Goal: Information Seeking & Learning: Learn about a topic

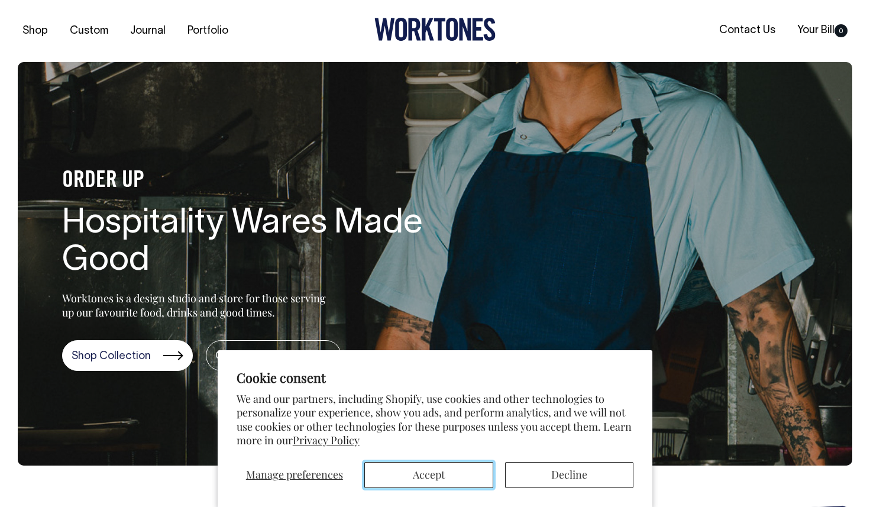
click at [420, 479] on button "Accept" at bounding box center [428, 475] width 129 height 26
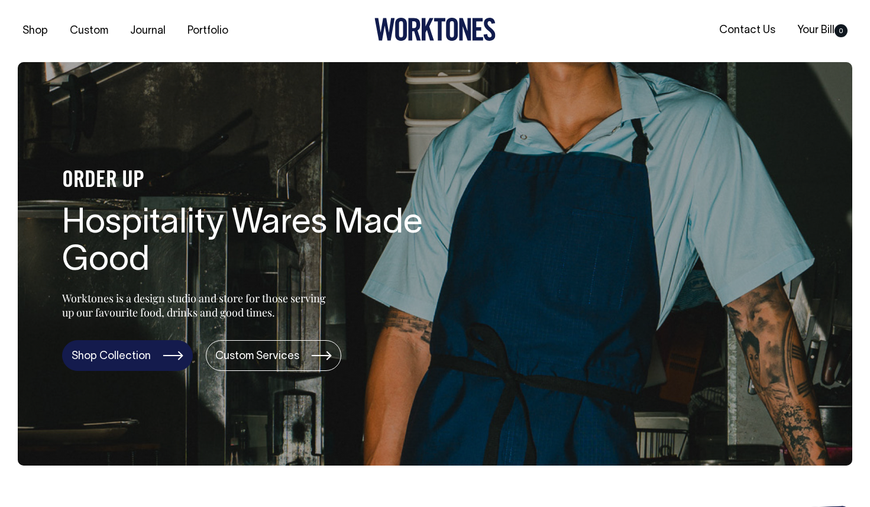
click at [114, 358] on link "Shop Collection" at bounding box center [127, 355] width 131 height 31
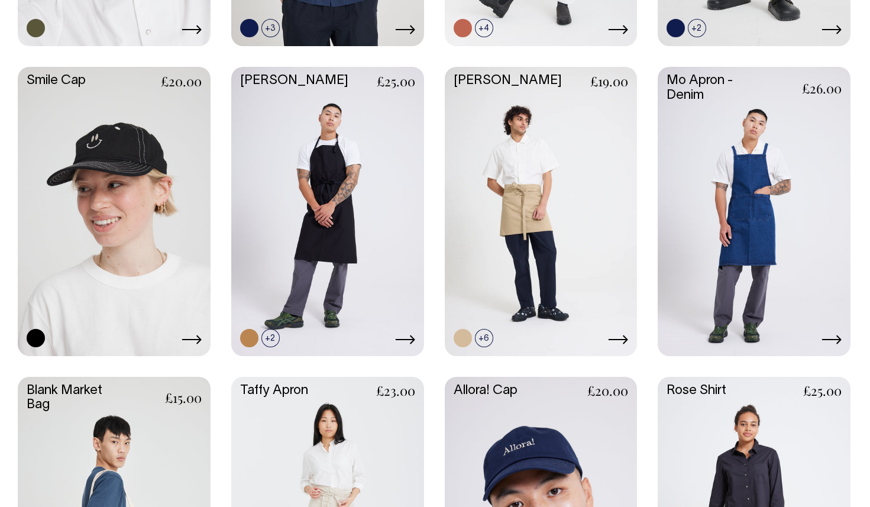
scroll to position [1210, 0]
click at [813, 235] on link at bounding box center [754, 210] width 193 height 287
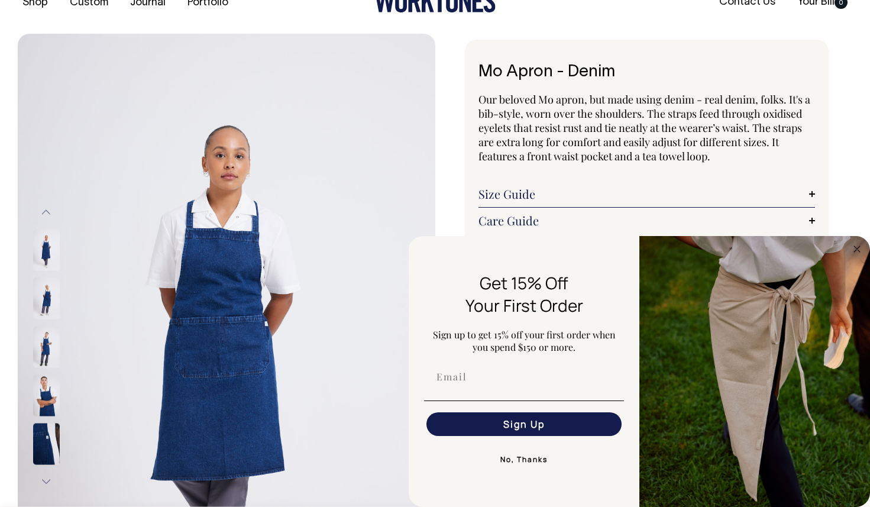
scroll to position [33, 0]
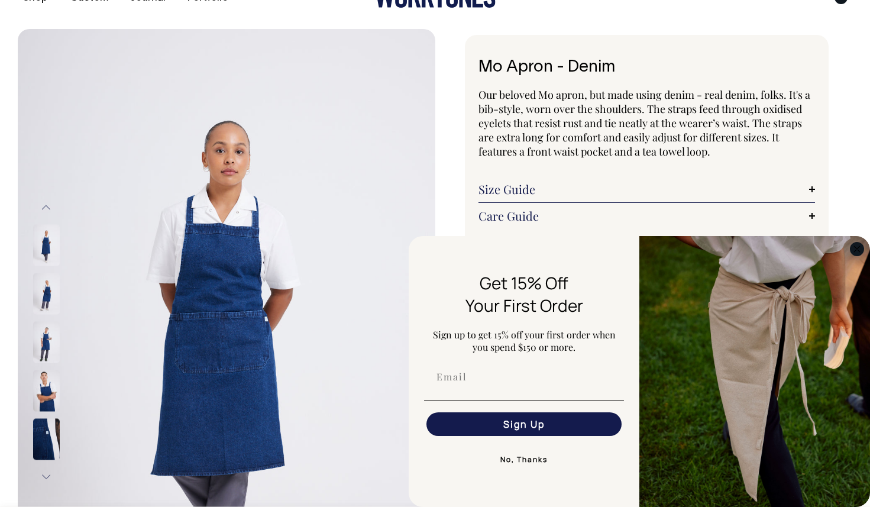
click at [859, 250] on circle "Close dialog" at bounding box center [857, 249] width 14 height 14
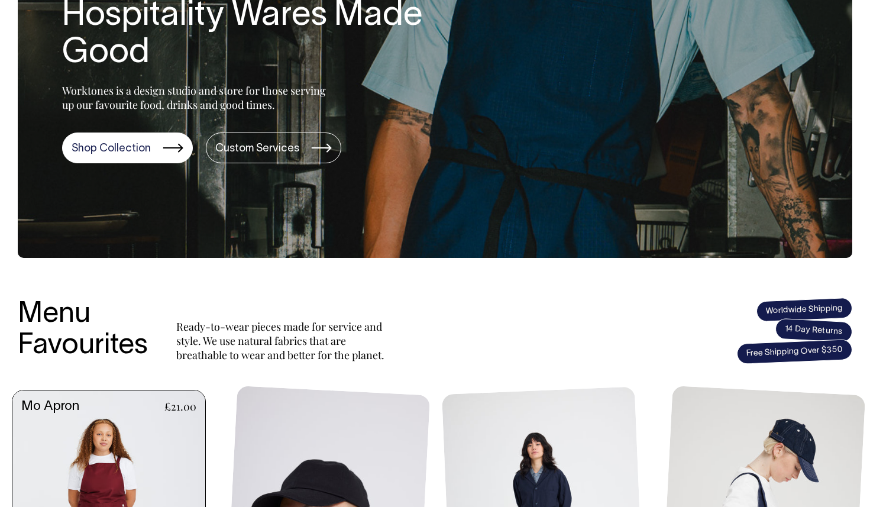
scroll to position [208, 0]
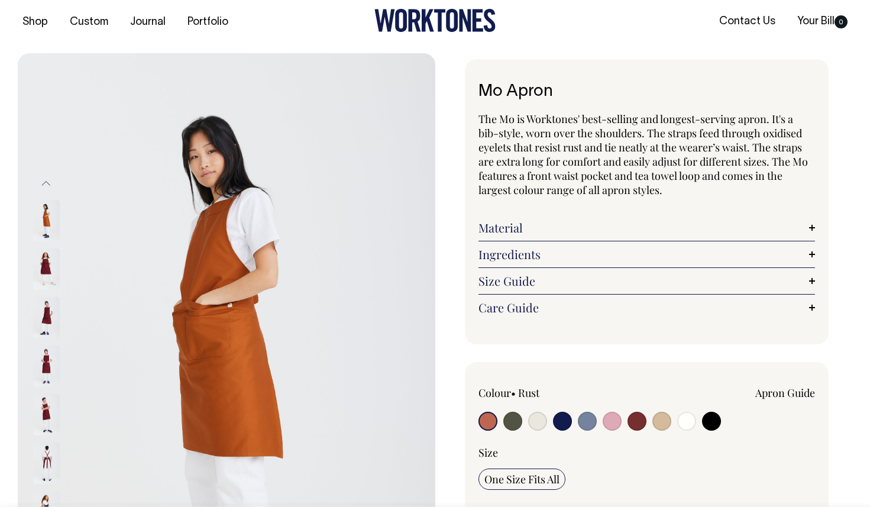
click at [562, 424] on input "radio" at bounding box center [562, 421] width 19 height 19
radio input "true"
select select "Dark Navy"
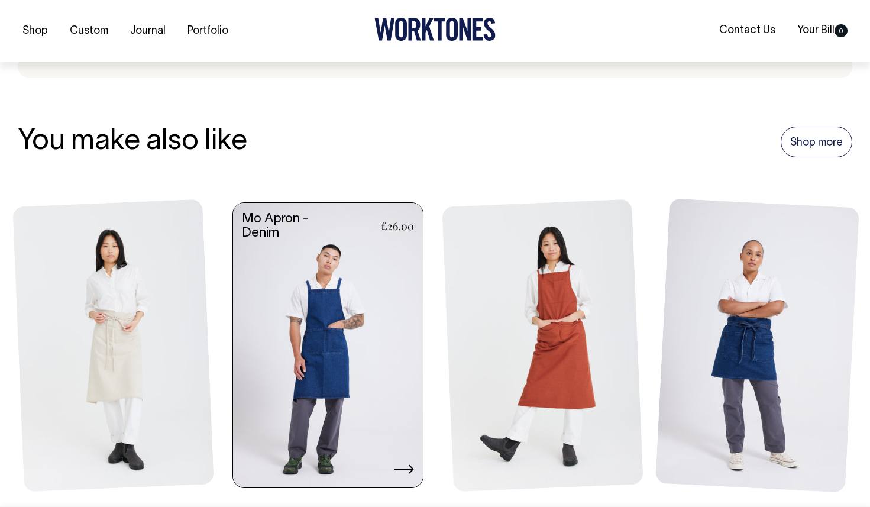
scroll to position [1302, 0]
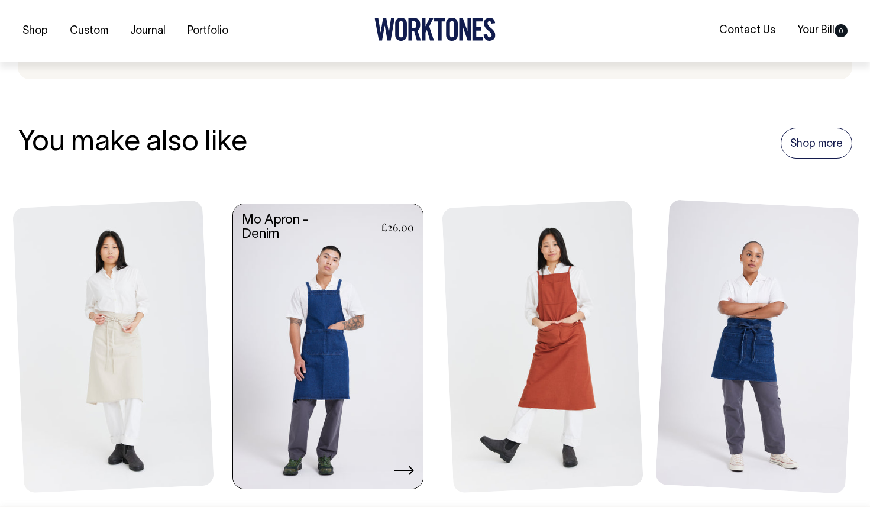
click at [390, 376] on link at bounding box center [328, 347] width 190 height 287
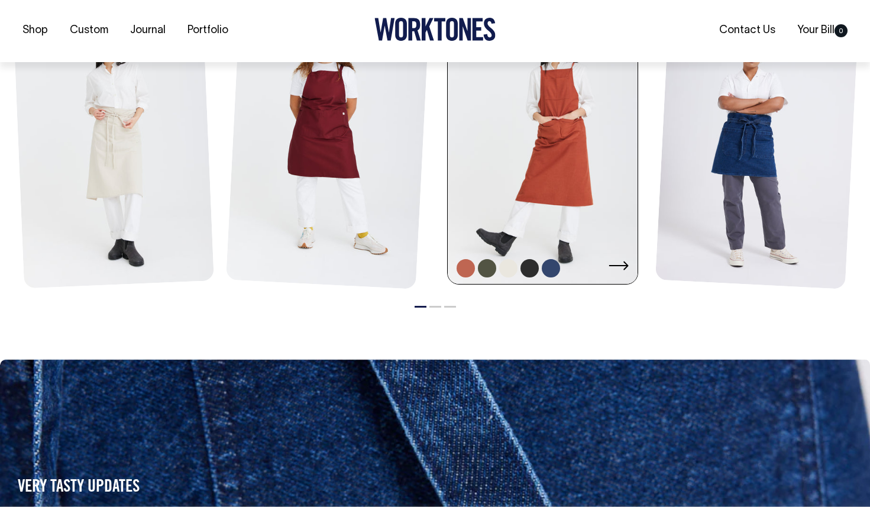
scroll to position [1439, 0]
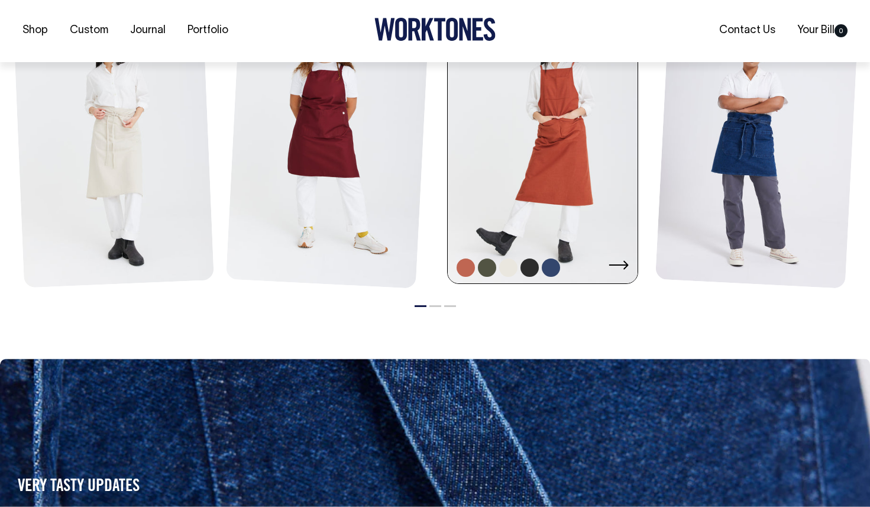
click at [504, 120] on link at bounding box center [543, 142] width 190 height 287
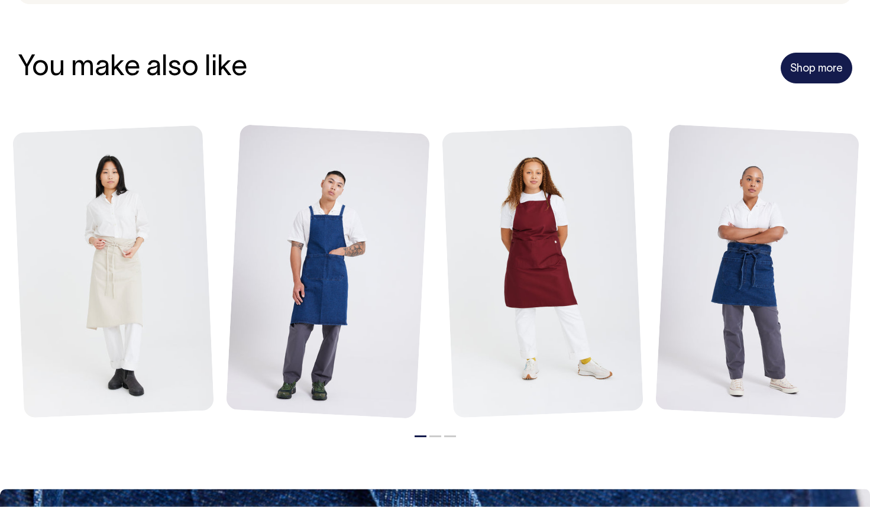
scroll to position [1323, 0]
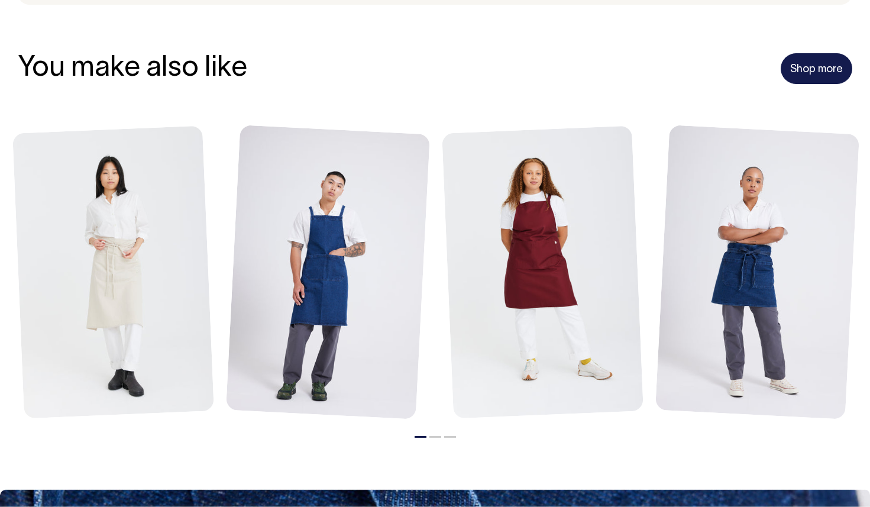
click at [795, 72] on link "Shop more" at bounding box center [817, 68] width 72 height 31
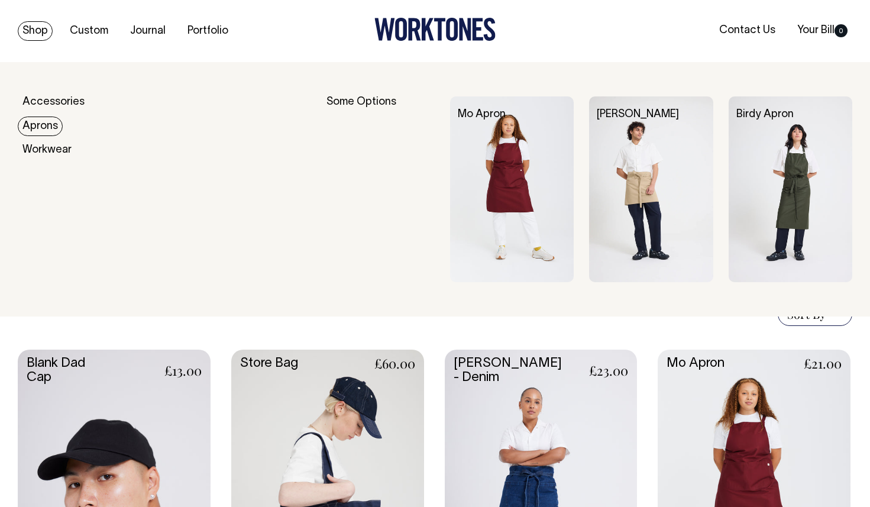
click at [31, 120] on link "Aprons" at bounding box center [40, 126] width 45 height 20
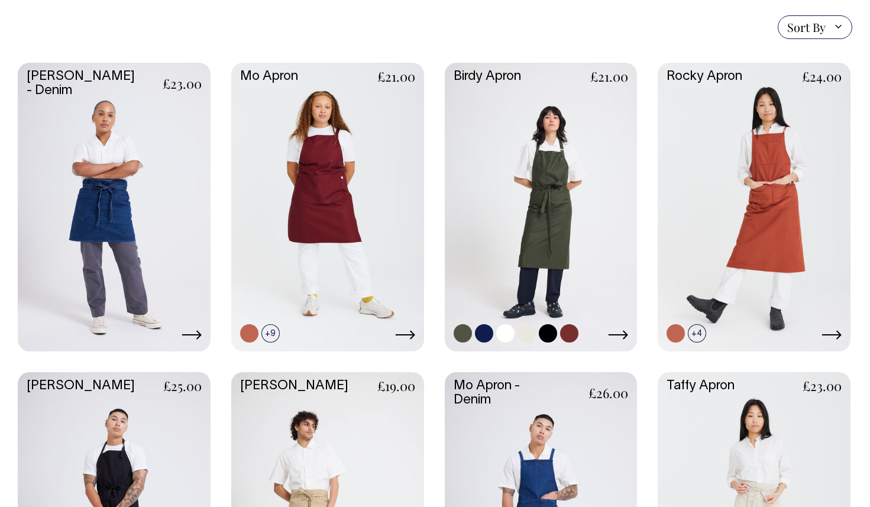
scroll to position [301, 0]
click at [562, 194] on link at bounding box center [541, 206] width 193 height 287
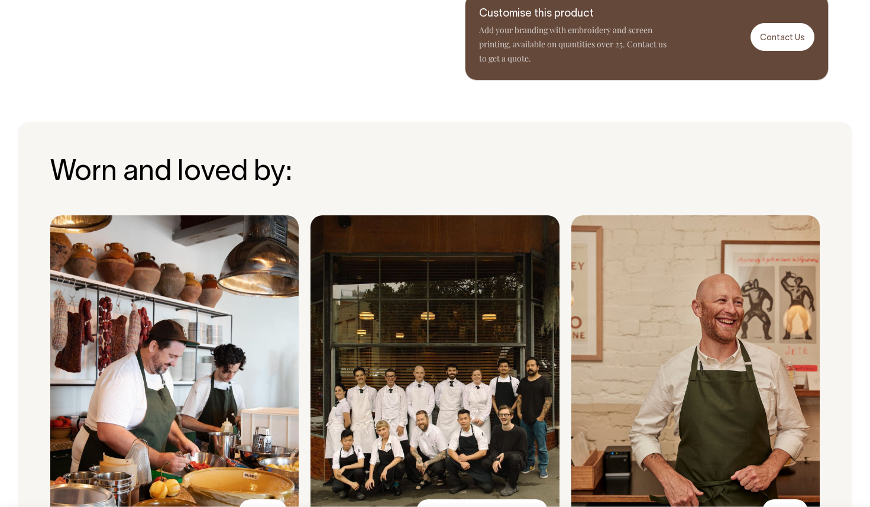
scroll to position [811, 0]
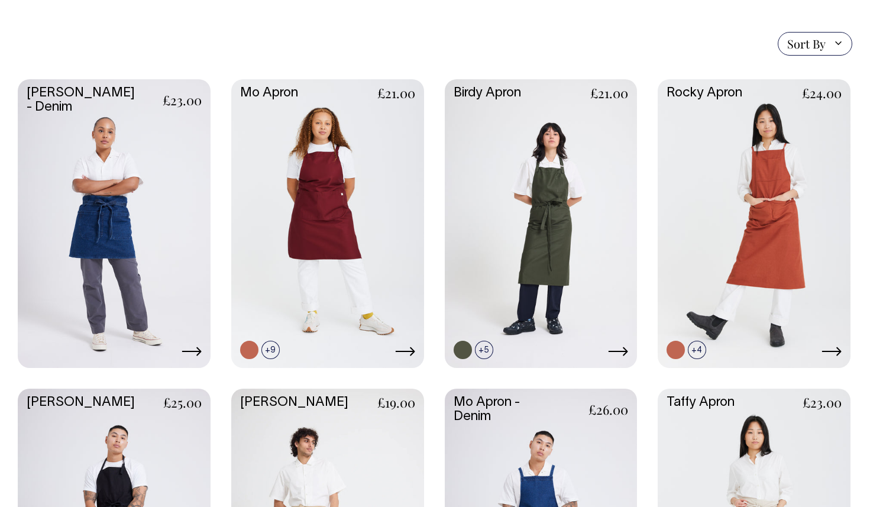
scroll to position [284, 0]
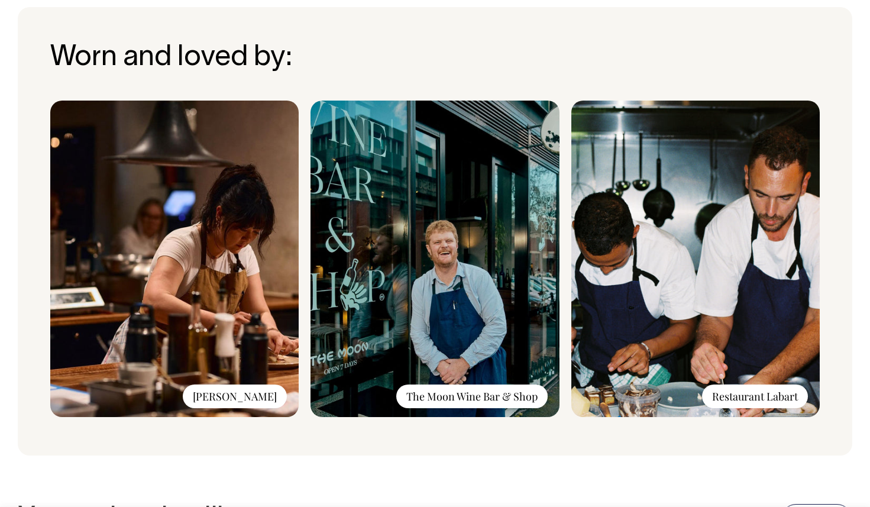
scroll to position [954, 0]
click at [682, 294] on img at bounding box center [695, 259] width 248 height 316
click at [722, 400] on div "Restaurant Labart" at bounding box center [755, 396] width 106 height 24
drag, startPoint x: 708, startPoint y: 396, endPoint x: 802, endPoint y: 396, distance: 94.6
click at [802, 396] on div "Restaurant Labart" at bounding box center [755, 396] width 106 height 24
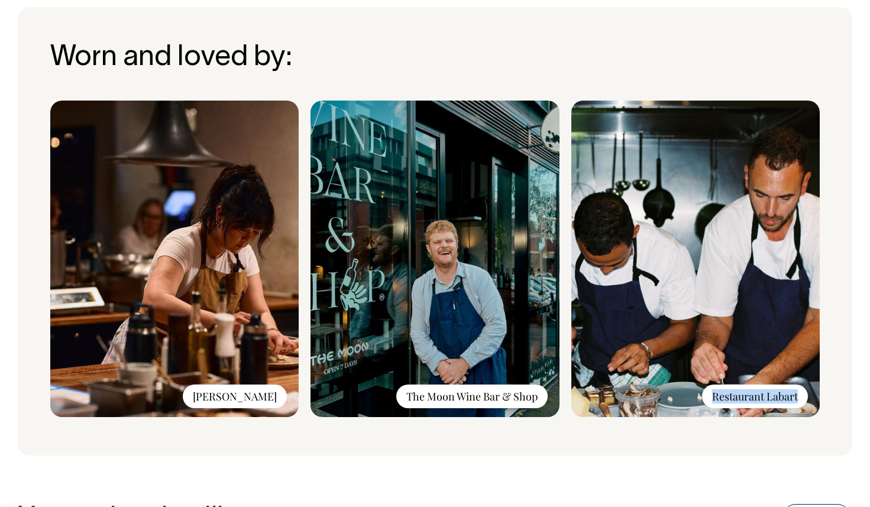
copy div "Restaurant Labart"
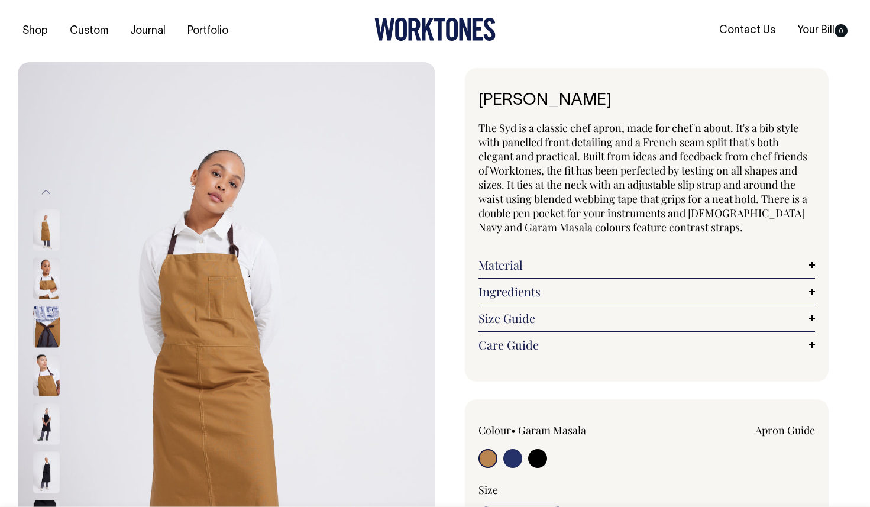
scroll to position [0, 0]
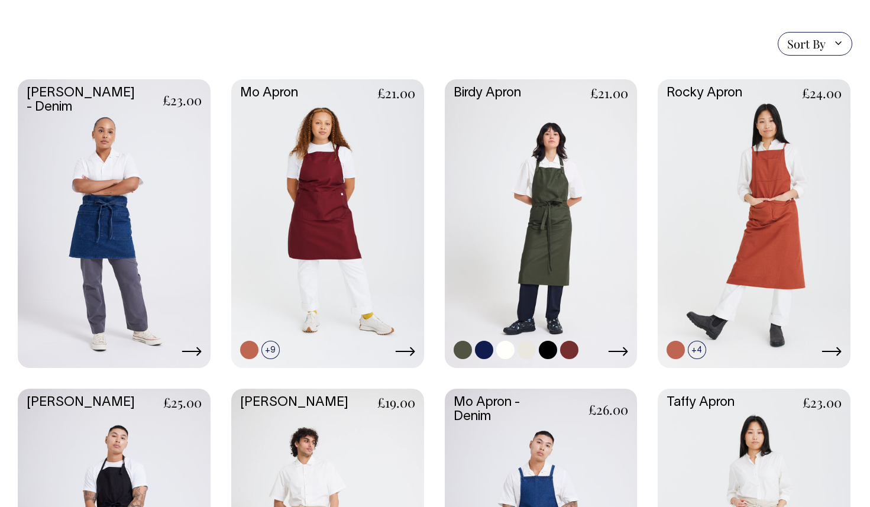
click at [540, 216] on link at bounding box center [541, 222] width 193 height 287
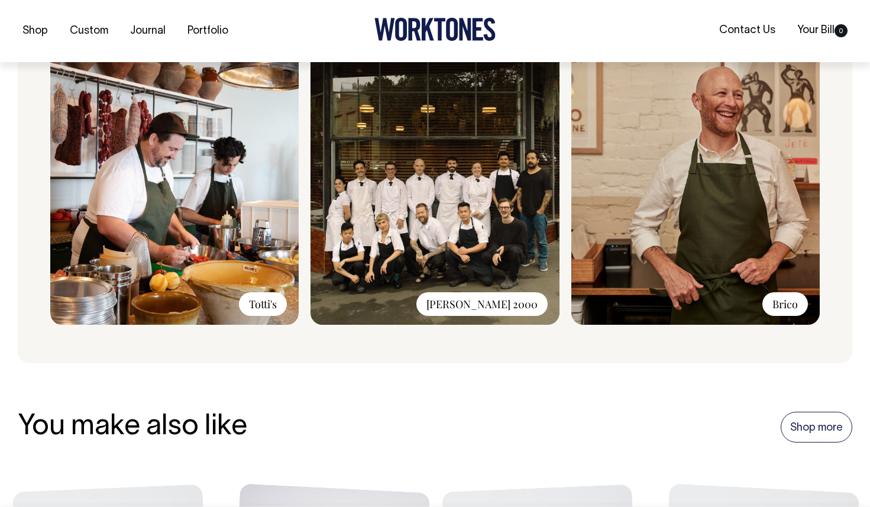
scroll to position [1018, 0]
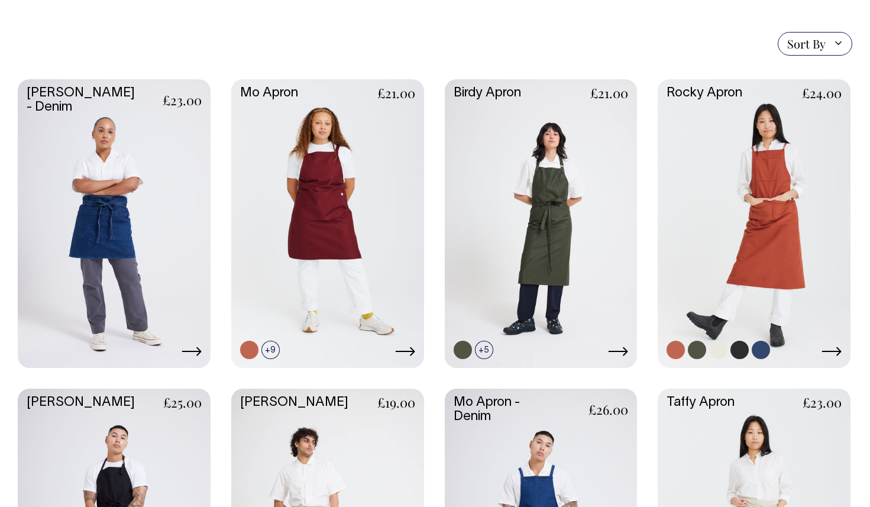
click at [766, 288] on link at bounding box center [754, 222] width 193 height 287
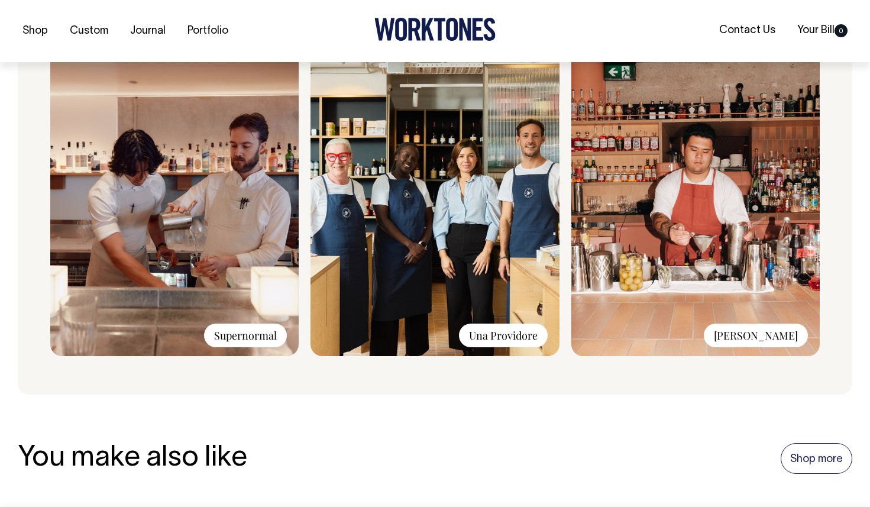
scroll to position [934, 0]
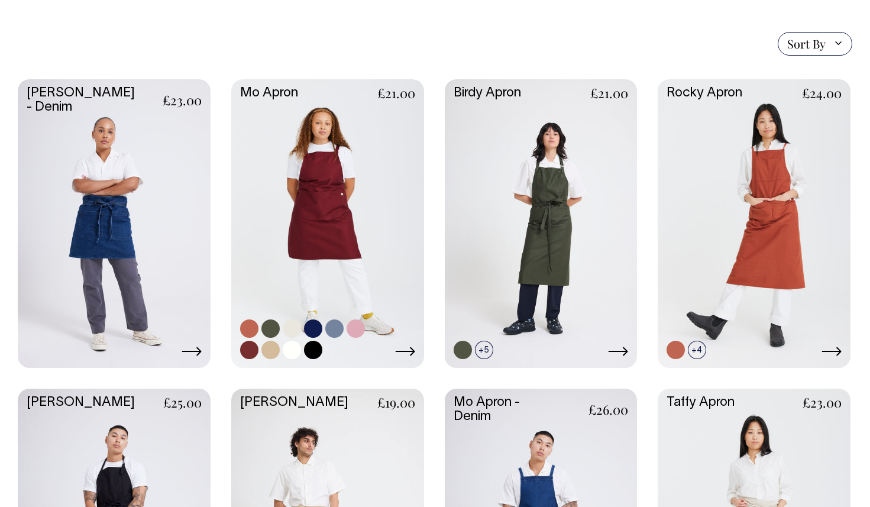
click at [292, 213] on link at bounding box center [327, 222] width 193 height 287
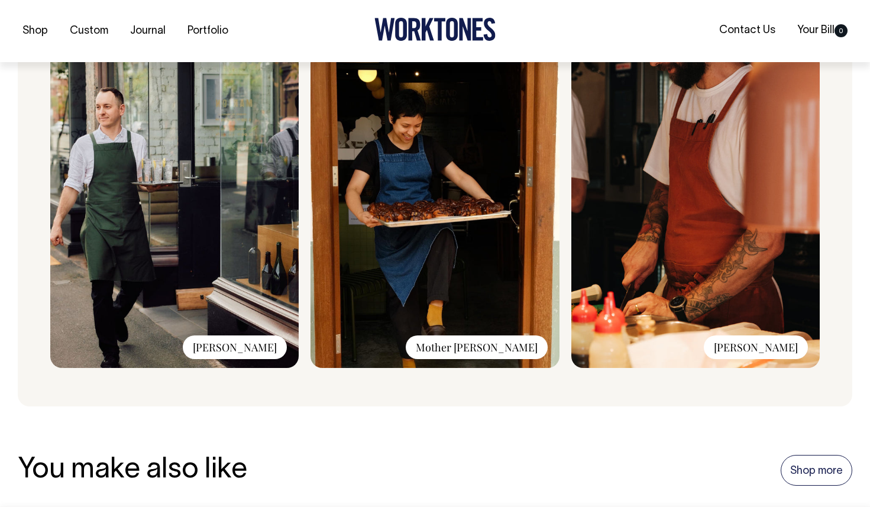
scroll to position [975, 0]
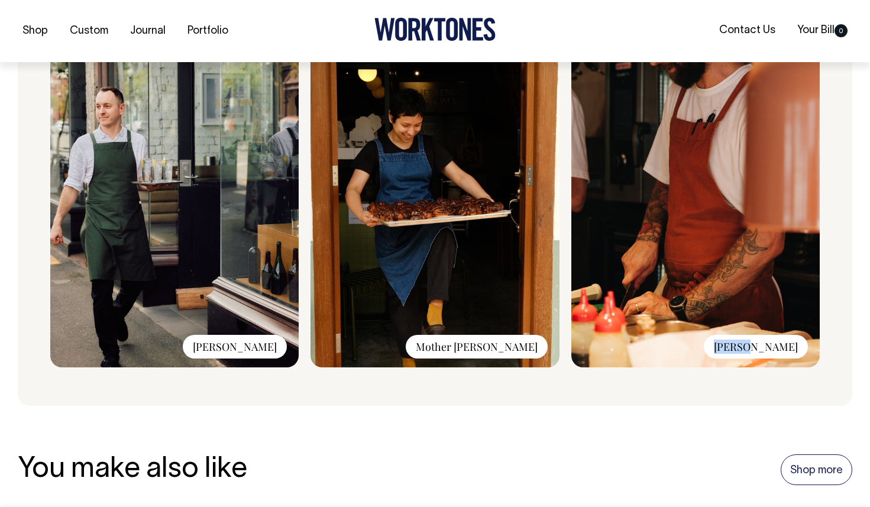
drag, startPoint x: 767, startPoint y: 349, endPoint x: 800, endPoint y: 347, distance: 33.2
click at [800, 347] on div "[PERSON_NAME]" at bounding box center [756, 347] width 104 height 24
copy div "[PERSON_NAME]"
